Goal: Information Seeking & Learning: Learn about a topic

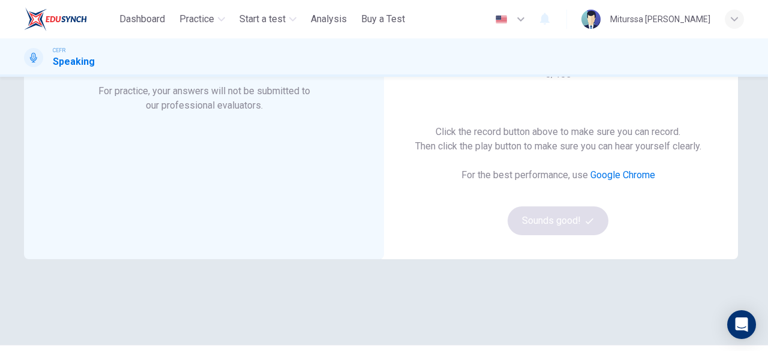
scroll to position [127, 0]
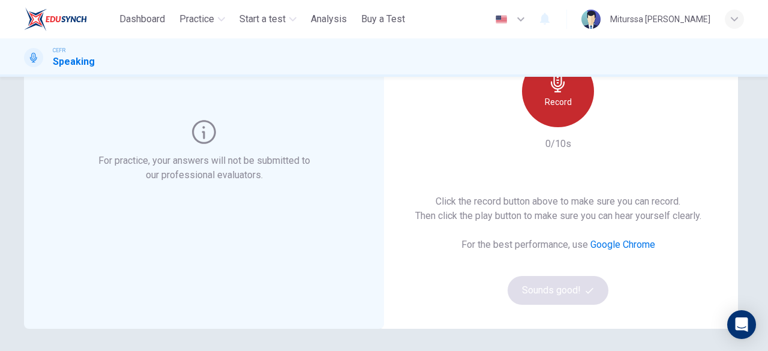
click at [575, 98] on div "Record" at bounding box center [558, 91] width 72 height 72
click at [558, 99] on h6 "Stop" at bounding box center [558, 102] width 18 height 14
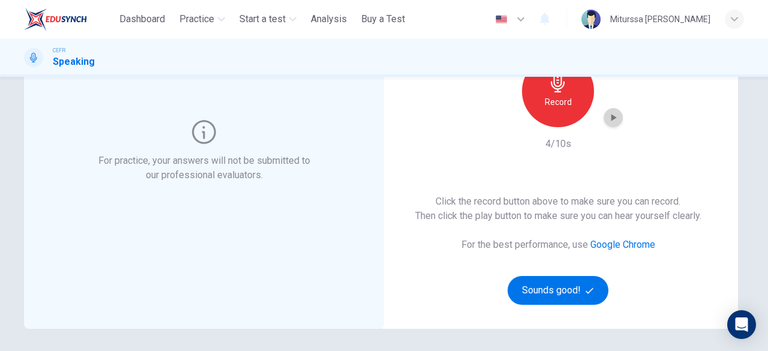
click at [609, 122] on icon "button" at bounding box center [613, 118] width 12 height 12
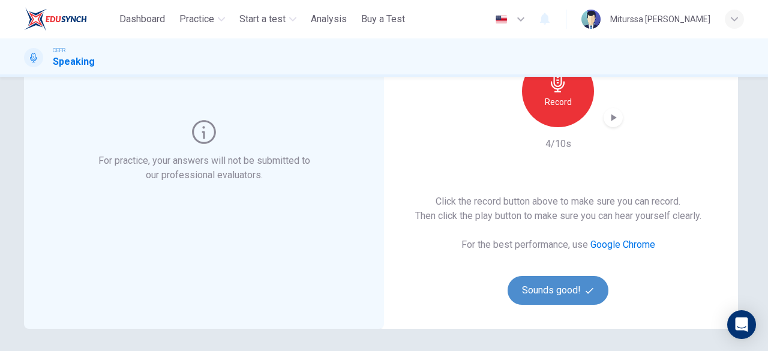
click at [532, 295] on button "Sounds good!" at bounding box center [557, 290] width 101 height 29
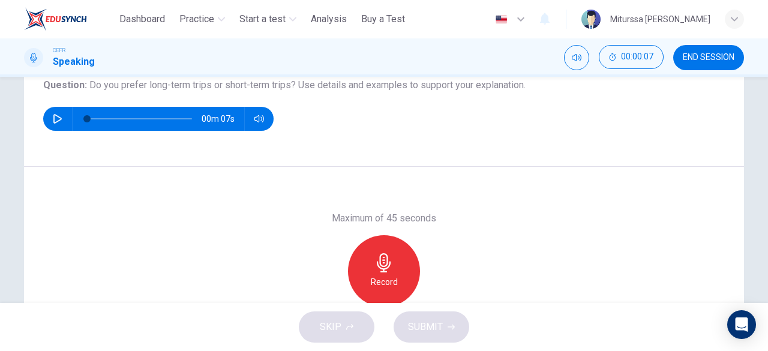
scroll to position [142, 0]
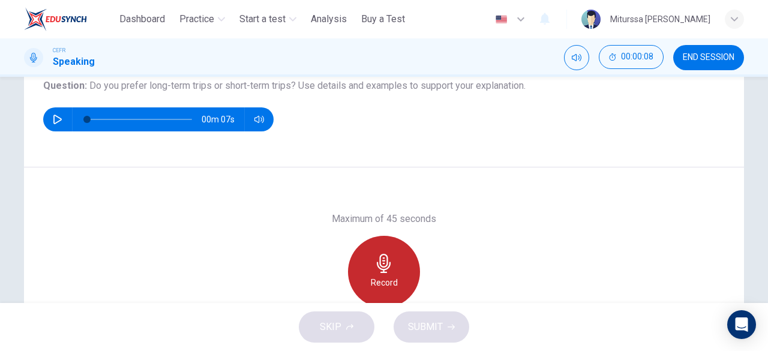
click at [392, 285] on h6 "Record" at bounding box center [384, 282] width 27 height 14
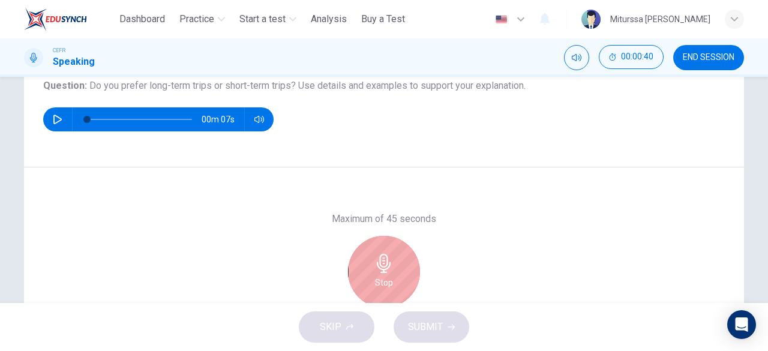
scroll to position [239, 0]
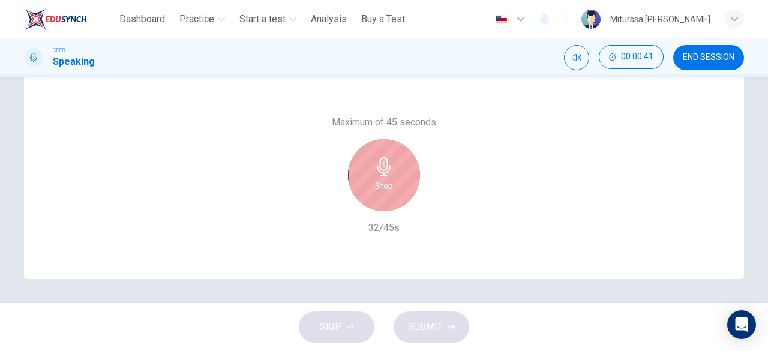
click at [408, 146] on div "Stop" at bounding box center [384, 175] width 130 height 72
click at [399, 157] on div "Stop" at bounding box center [384, 175] width 72 height 72
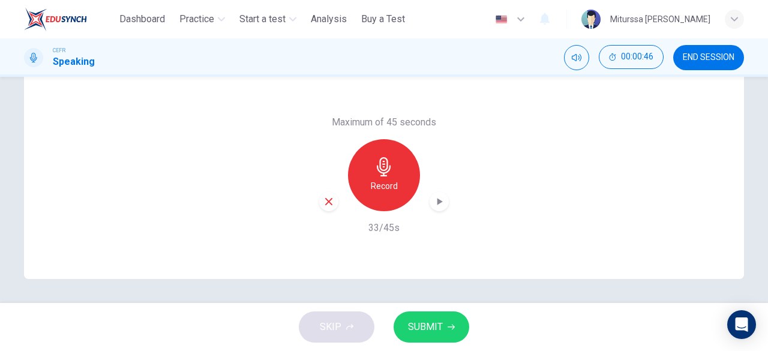
click at [441, 314] on button "SUBMIT" at bounding box center [431, 326] width 76 height 31
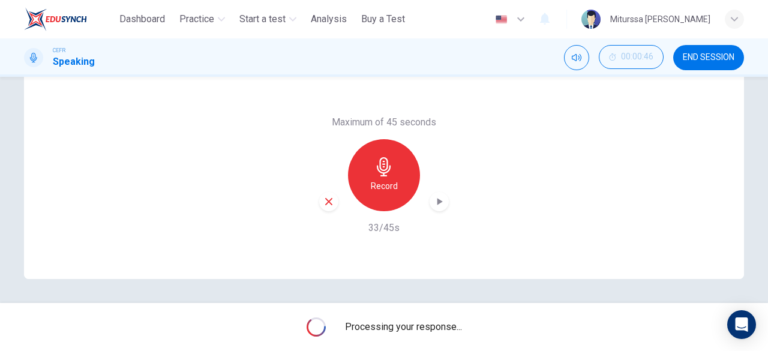
scroll to position [199, 0]
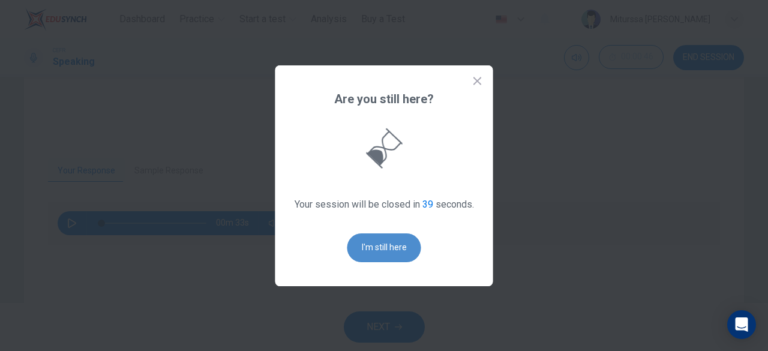
click at [391, 260] on button "I'm still here" at bounding box center [384, 247] width 74 height 29
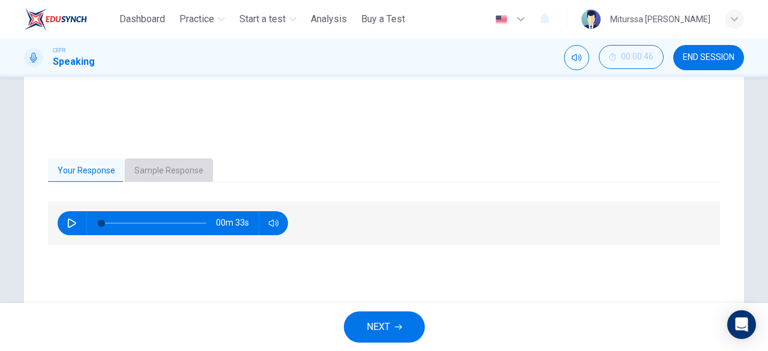
click at [187, 172] on button "Sample Response" at bounding box center [169, 170] width 88 height 25
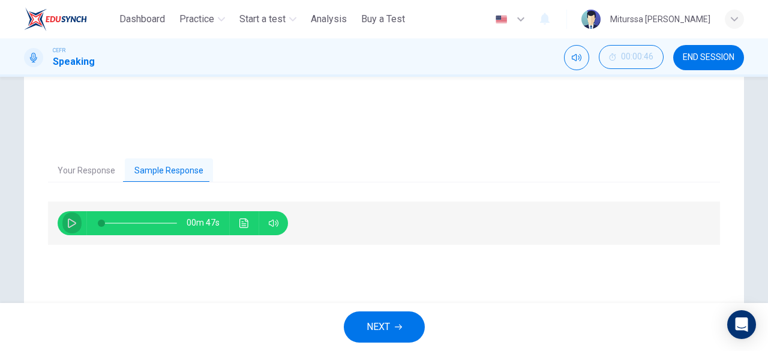
click at [63, 227] on button "button" at bounding box center [71, 223] width 19 height 24
click at [70, 215] on button "button" at bounding box center [71, 223] width 19 height 24
type input "**"
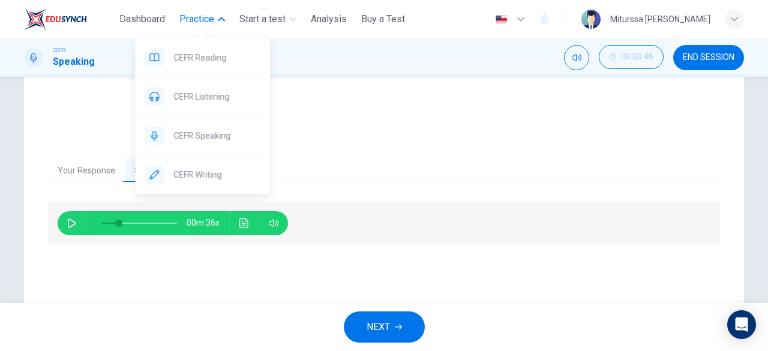
click at [213, 16] on span "Practice" at bounding box center [196, 19] width 35 height 14
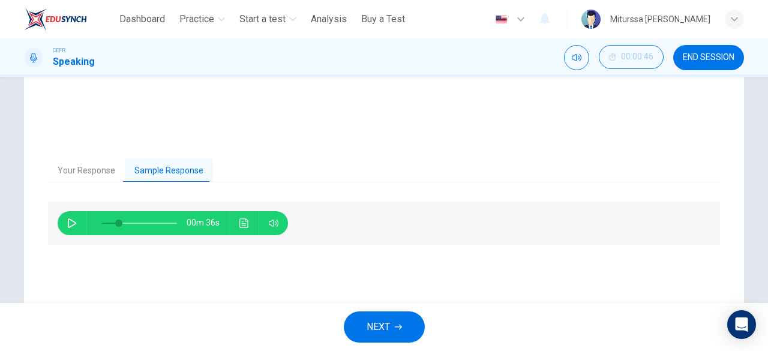
click at [399, 204] on div "00m 36s" at bounding box center [384, 222] width 672 height 43
click at [380, 327] on span "NEXT" at bounding box center [377, 326] width 23 height 17
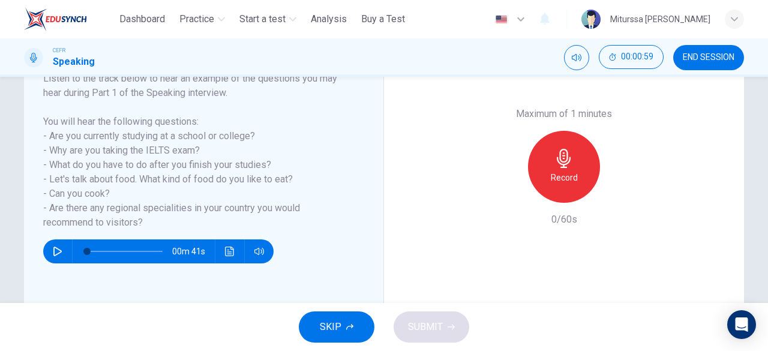
scroll to position [197, 0]
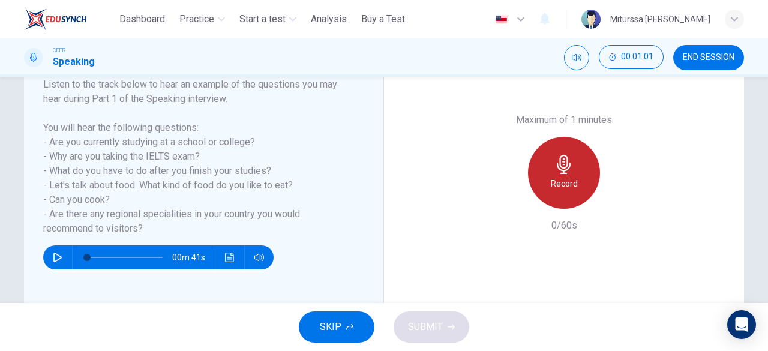
click at [556, 184] on h6 "Record" at bounding box center [564, 183] width 27 height 14
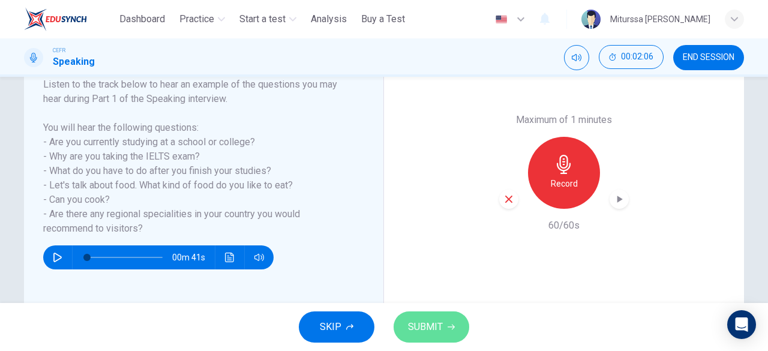
click at [446, 318] on button "SUBMIT" at bounding box center [431, 326] width 76 height 31
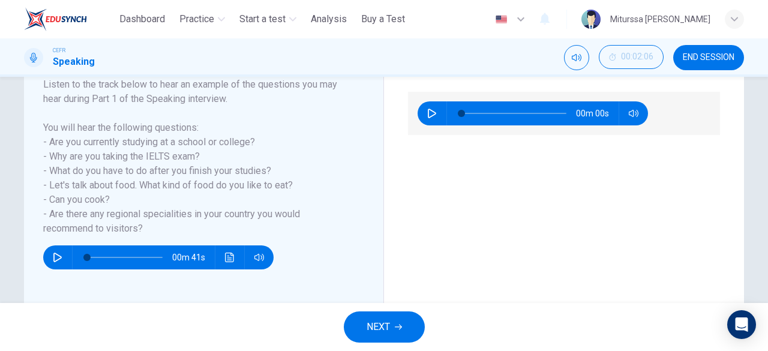
scroll to position [86, 0]
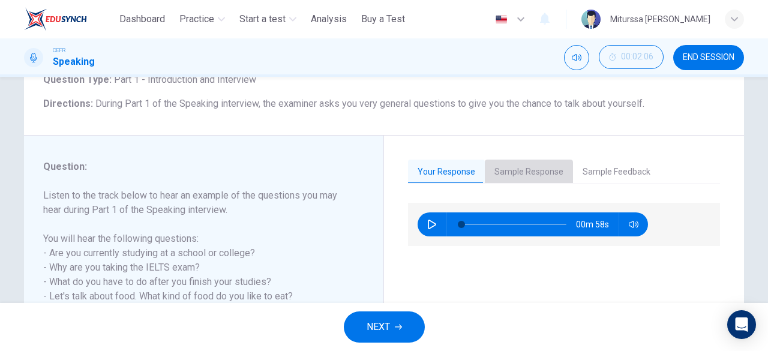
click at [534, 176] on button "Sample Response" at bounding box center [529, 172] width 88 height 25
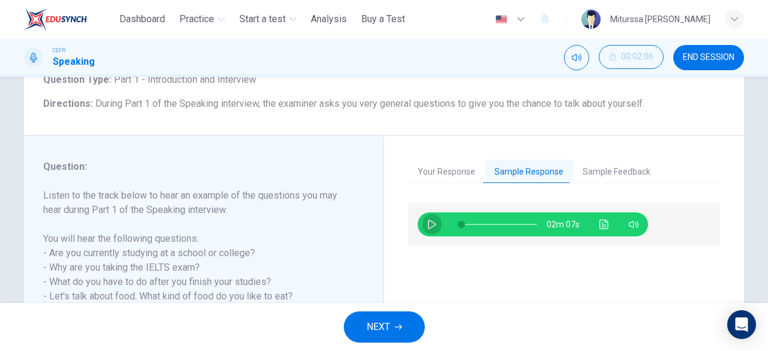
click at [427, 228] on icon "button" at bounding box center [432, 224] width 10 height 10
type input "*"
click at [480, 227] on span at bounding box center [499, 224] width 76 height 17
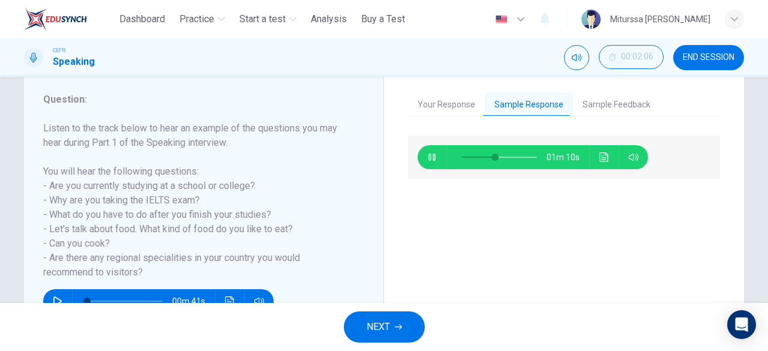
scroll to position [154, 0]
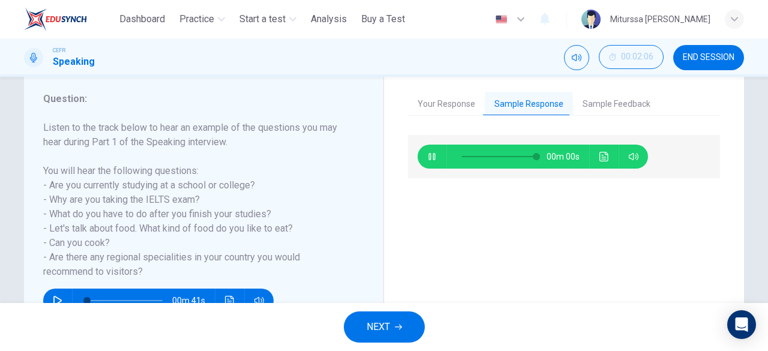
type input "*"
click at [365, 326] on button "NEXT" at bounding box center [384, 326] width 81 height 31
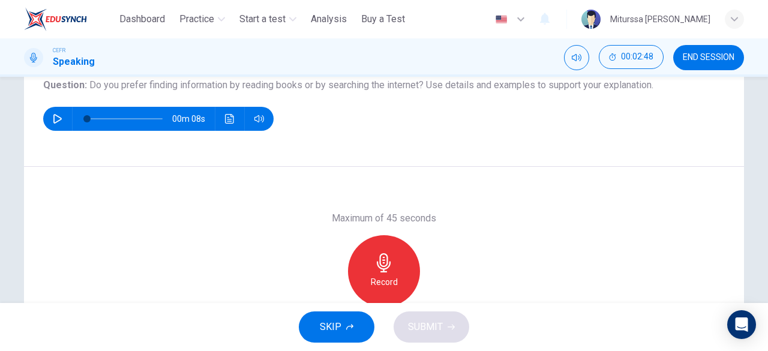
scroll to position [145, 0]
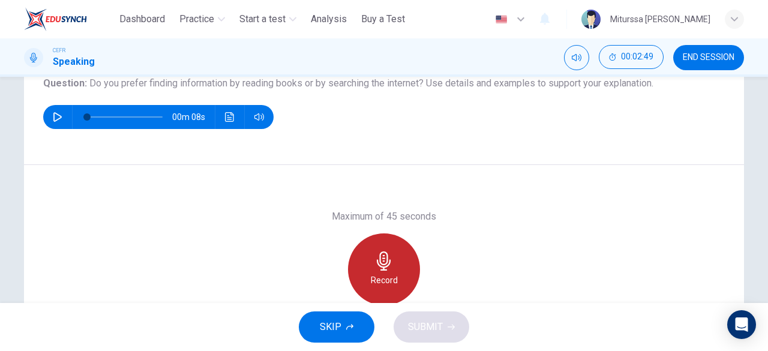
click at [380, 257] on icon "button" at bounding box center [384, 260] width 14 height 19
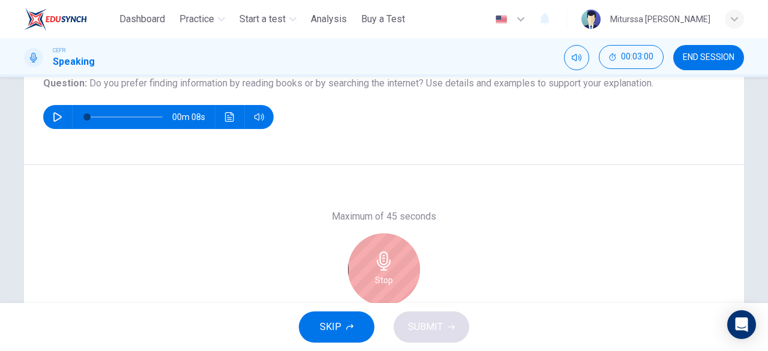
click at [380, 257] on icon "button" at bounding box center [384, 260] width 14 height 19
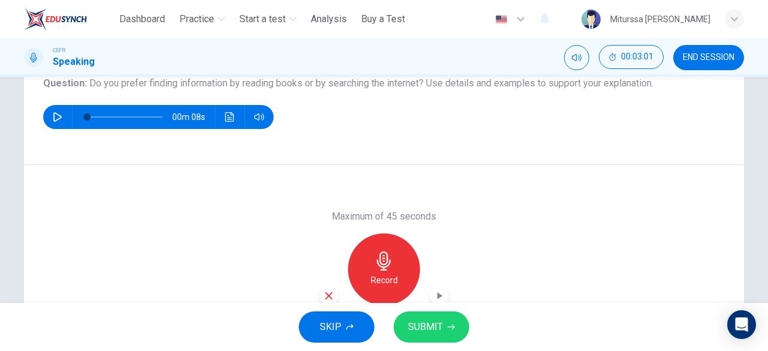
scroll to position [202, 0]
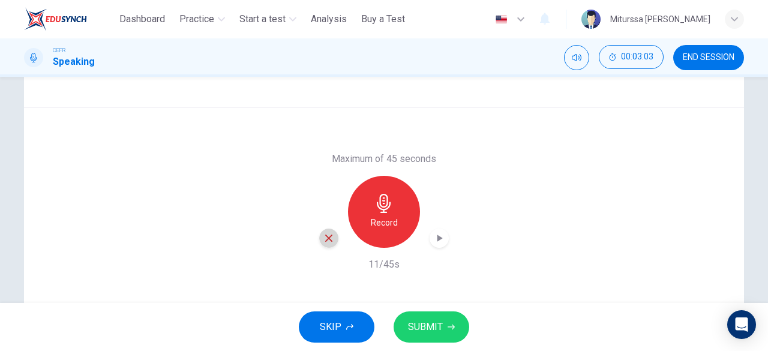
click at [324, 238] on icon "button" at bounding box center [328, 238] width 11 height 11
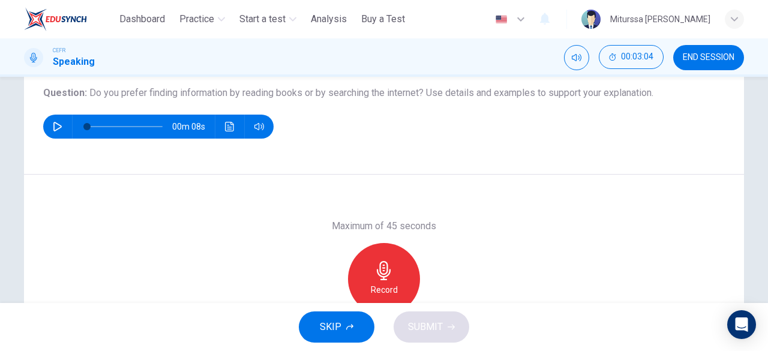
scroll to position [136, 0]
click at [384, 268] on icon "button" at bounding box center [384, 269] width 14 height 19
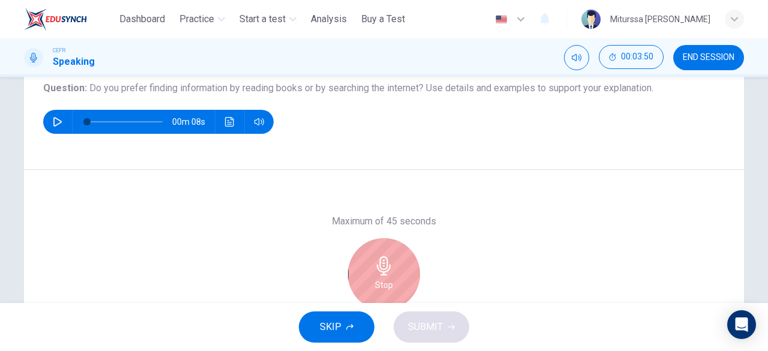
scroll to position [239, 0]
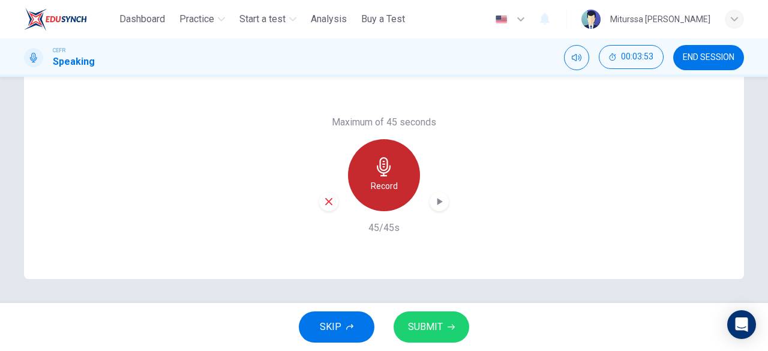
click at [380, 170] on icon "button" at bounding box center [384, 166] width 14 height 19
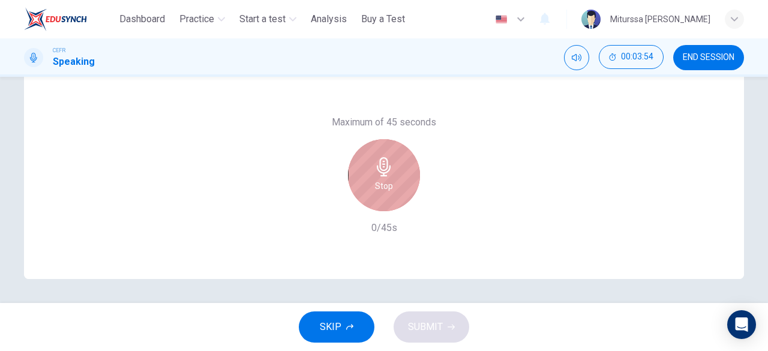
click at [380, 170] on icon "button" at bounding box center [384, 166] width 14 height 19
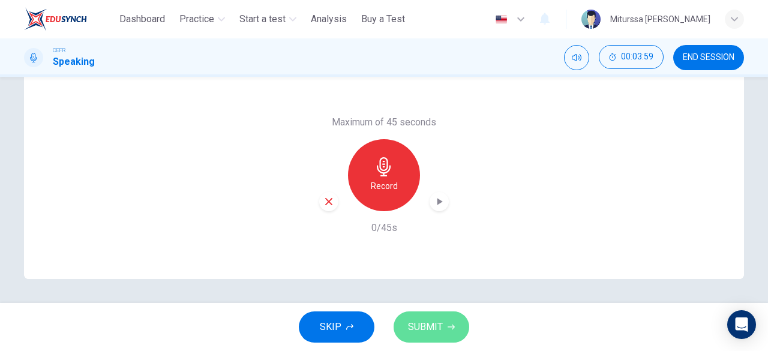
click at [422, 330] on span "SUBMIT" at bounding box center [425, 326] width 35 height 17
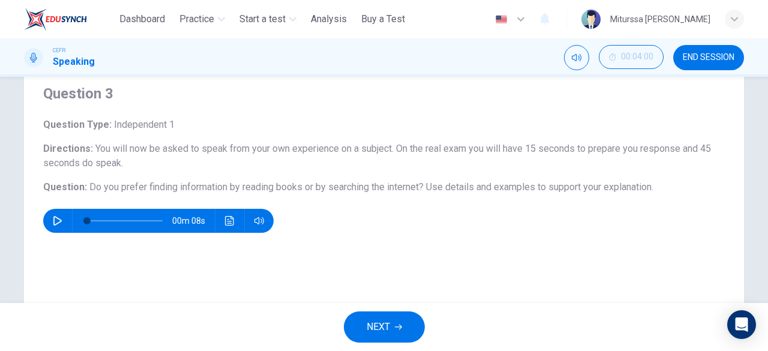
scroll to position [224, 0]
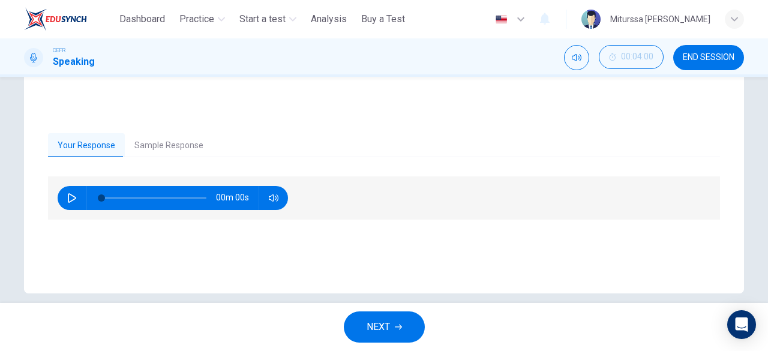
drag, startPoint x: 173, startPoint y: 131, endPoint x: 166, endPoint y: 145, distance: 15.6
click at [166, 145] on div "Your Response Sample Response 00m 00s 00m 45s" at bounding box center [384, 201] width 720 height 185
click at [166, 145] on button "Sample Response" at bounding box center [169, 145] width 88 height 25
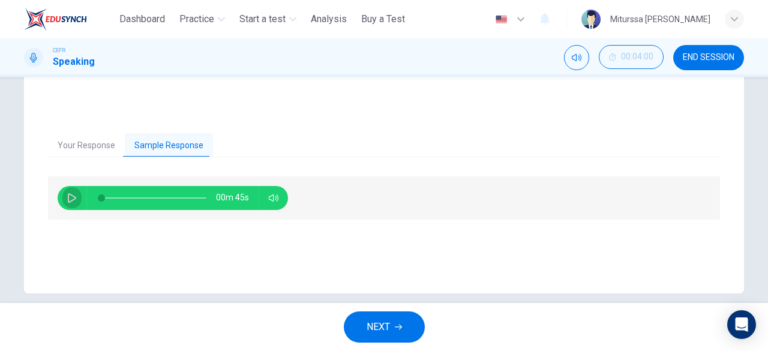
click at [67, 189] on button "button" at bounding box center [71, 198] width 19 height 24
type input "*"
click at [389, 332] on span "NEXT" at bounding box center [377, 326] width 23 height 17
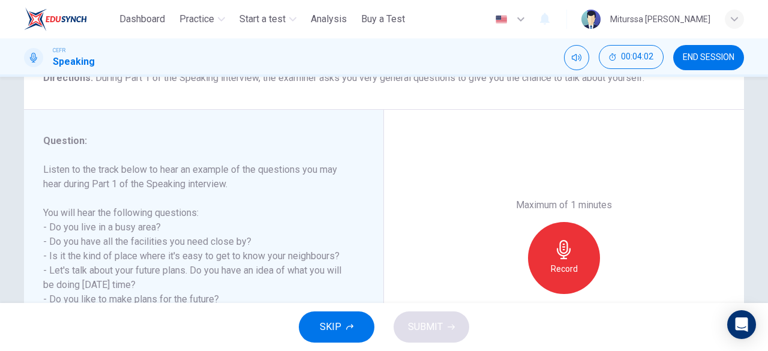
scroll to position [176, 0]
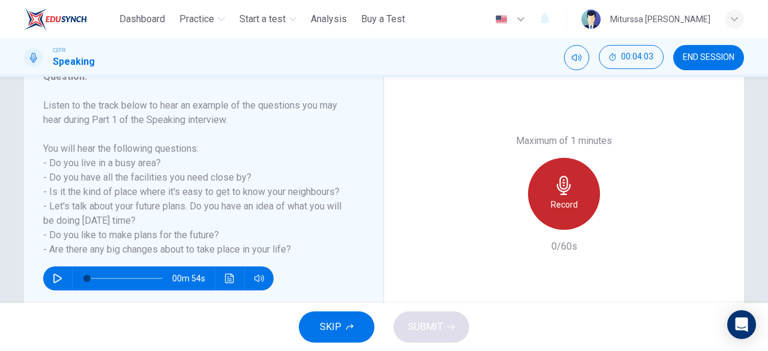
click at [563, 212] on div "Record" at bounding box center [564, 194] width 72 height 72
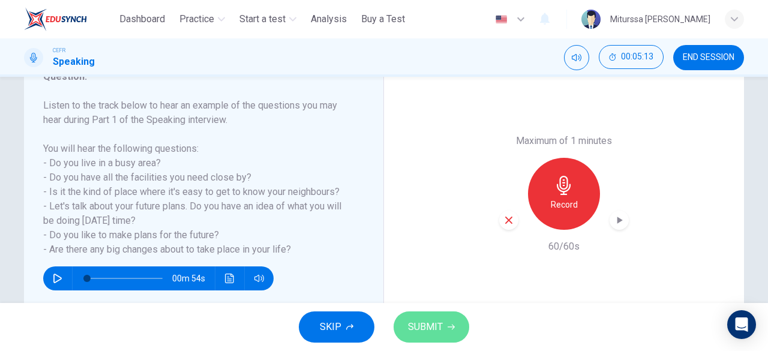
click at [426, 321] on span "SUBMIT" at bounding box center [425, 326] width 35 height 17
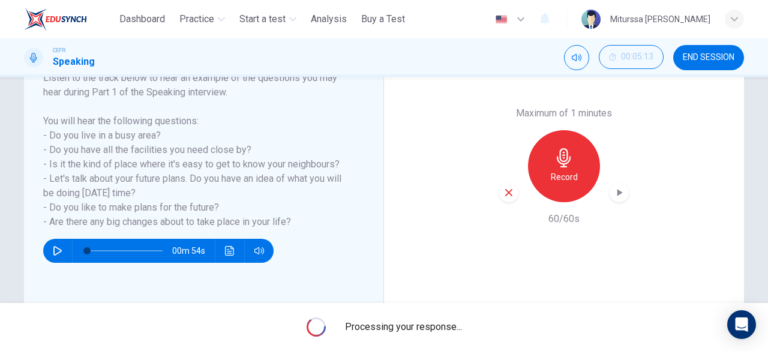
scroll to position [205, 0]
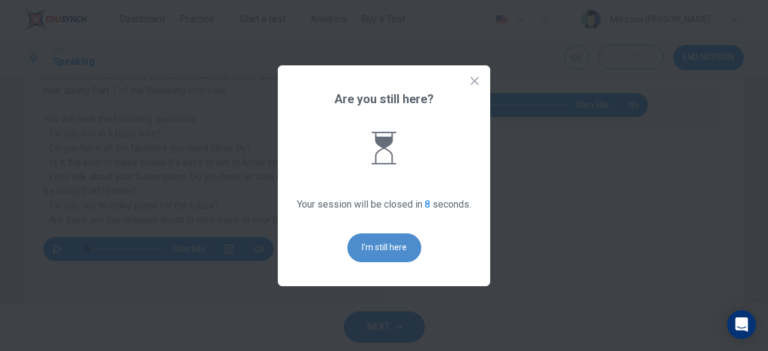
click at [402, 243] on button "I'm still here" at bounding box center [384, 247] width 74 height 29
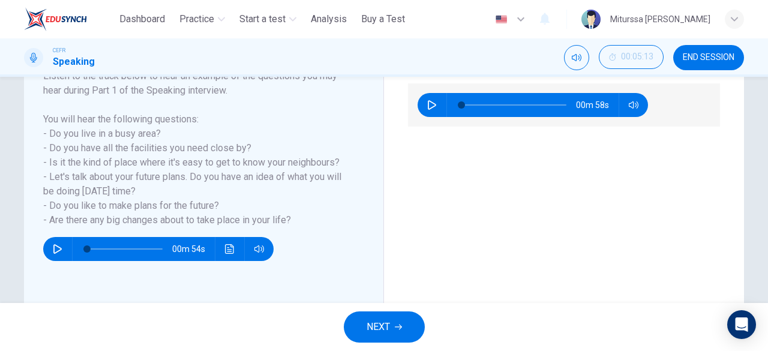
scroll to position [7, 0]
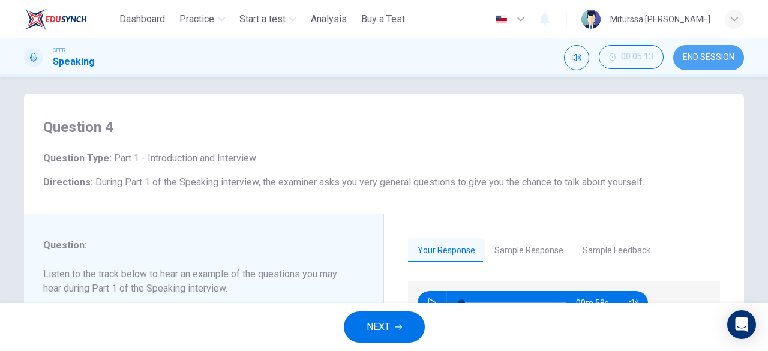
click at [714, 62] on span "END SESSION" at bounding box center [708, 58] width 52 height 10
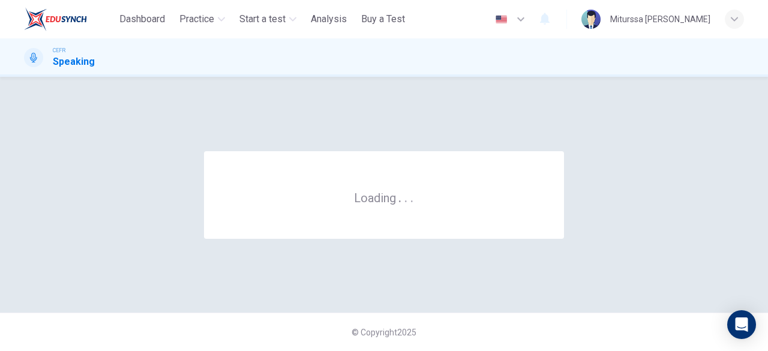
scroll to position [0, 0]
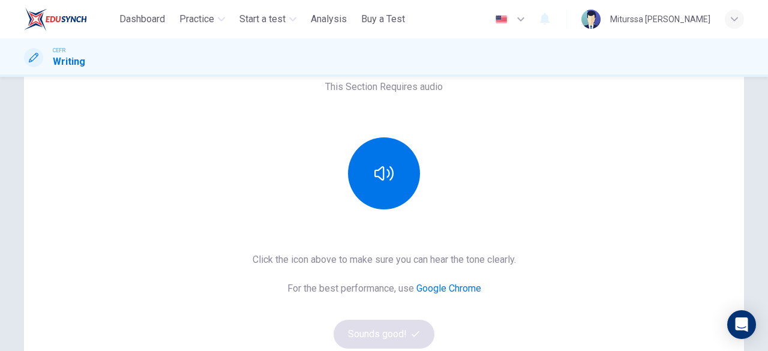
scroll to position [108, 0]
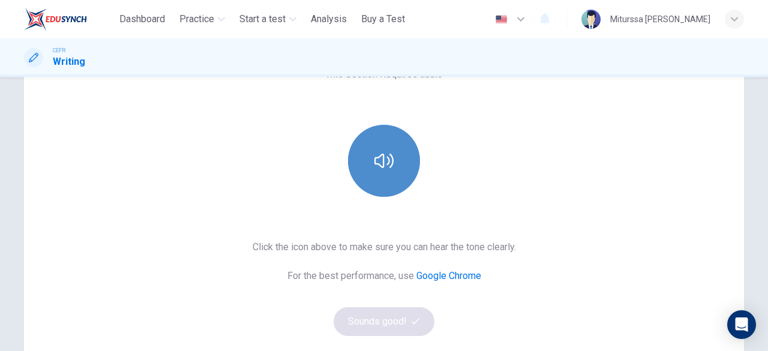
click at [383, 157] on icon "button" at bounding box center [383, 160] width 19 height 19
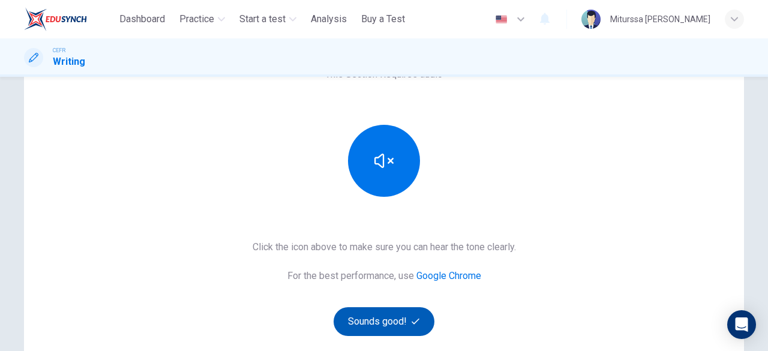
click at [372, 310] on button "Sounds good!" at bounding box center [383, 321] width 101 height 29
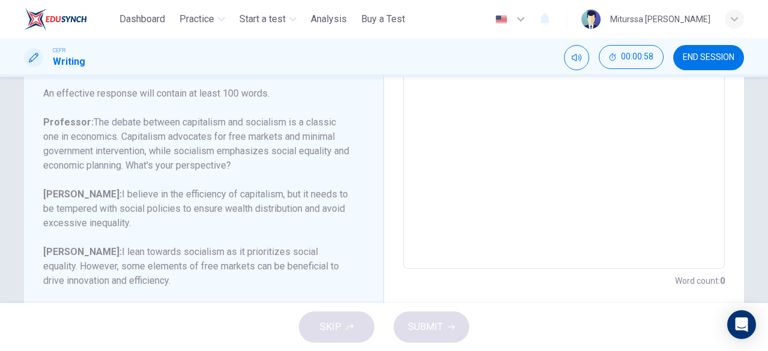
scroll to position [271, 0]
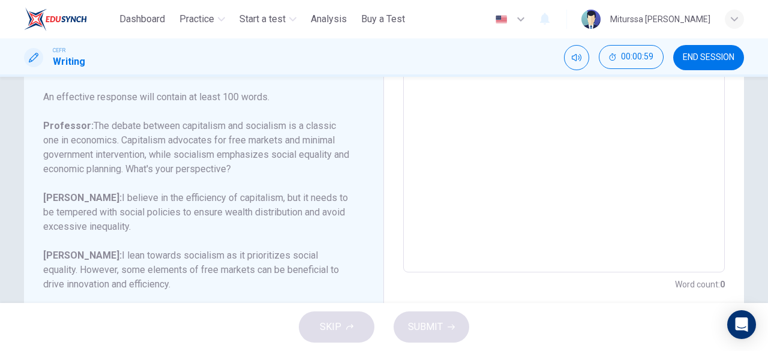
click at [446, 137] on textarea at bounding box center [563, 72] width 305 height 381
